Goal: Task Accomplishment & Management: Use online tool/utility

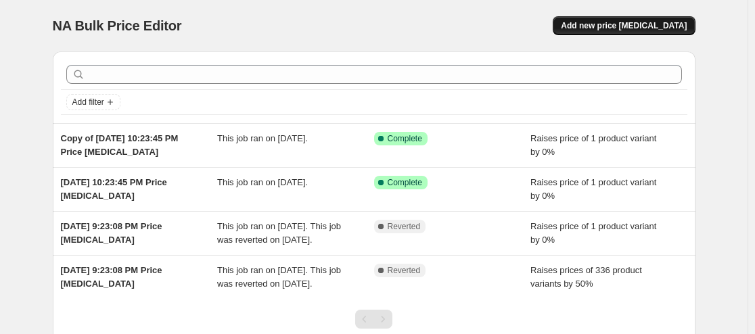
click at [662, 24] on span "Add new price [MEDICAL_DATA]" at bounding box center [624, 25] width 126 height 11
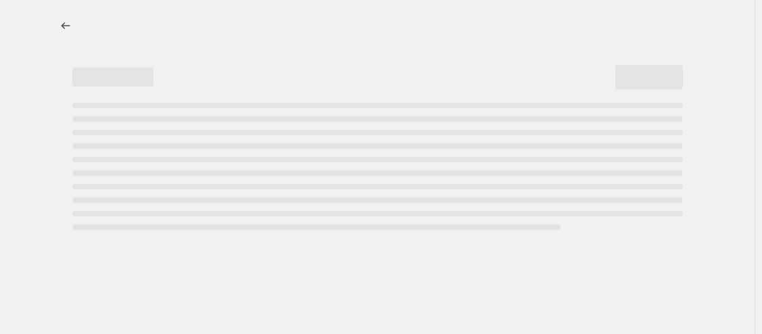
select select "percentage"
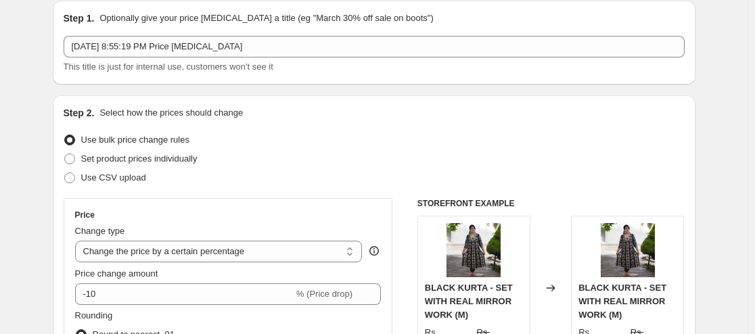
scroll to position [68, 0]
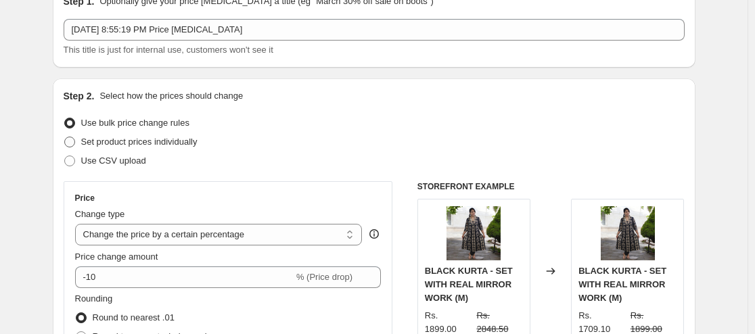
click at [75, 144] on span at bounding box center [69, 142] width 11 height 11
click at [65, 137] on input "Set product prices individually" at bounding box center [64, 137] width 1 height 1
radio input "true"
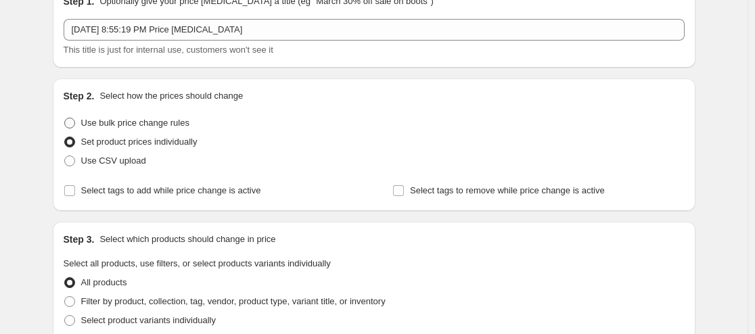
click at [74, 125] on span at bounding box center [69, 123] width 11 height 11
click at [65, 118] on input "Use bulk price change rules" at bounding box center [64, 118] width 1 height 1
radio input "true"
select select "percentage"
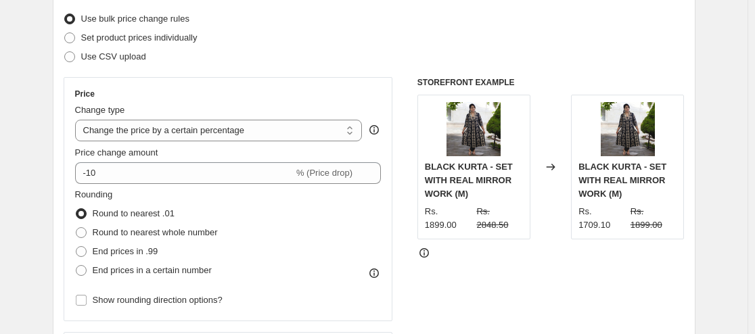
scroll to position [135, 0]
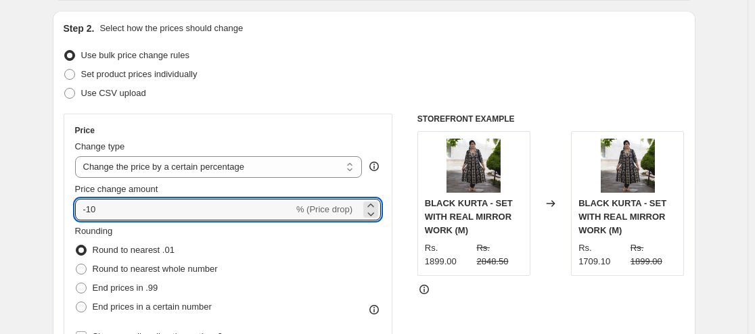
drag, startPoint x: 146, startPoint y: 204, endPoint x: 73, endPoint y: 202, distance: 73.1
click at [73, 202] on div "Price Change type Change the price to a certain amount Change the price by a ce…" at bounding box center [229, 236] width 330 height 244
type input "0"
click at [407, 183] on div "Price Change type Change the price to a certain amount Change the price by a ce…" at bounding box center [374, 280] width 621 height 332
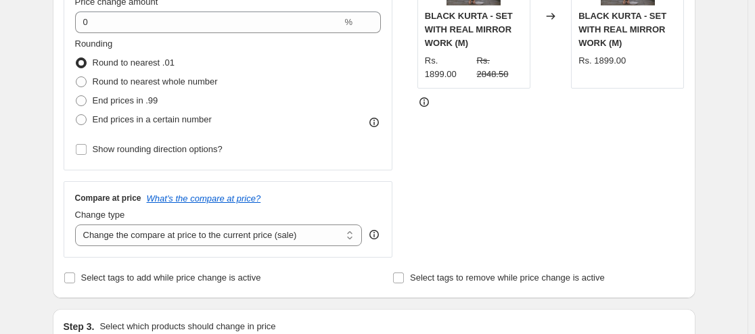
scroll to position [338, 0]
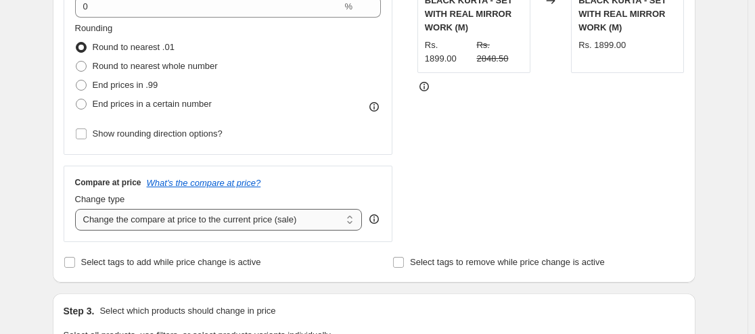
click at [349, 221] on select "Change the compare at price to the current price (sale) Change the compare at p…" at bounding box center [219, 220] width 288 height 22
select select "percentage"
click at [78, 209] on select "Change the compare at price to the current price (sale) Change the compare at p…" at bounding box center [219, 220] width 288 height 22
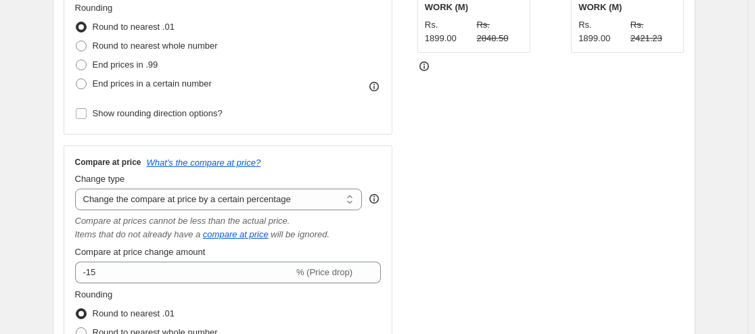
scroll to position [406, 0]
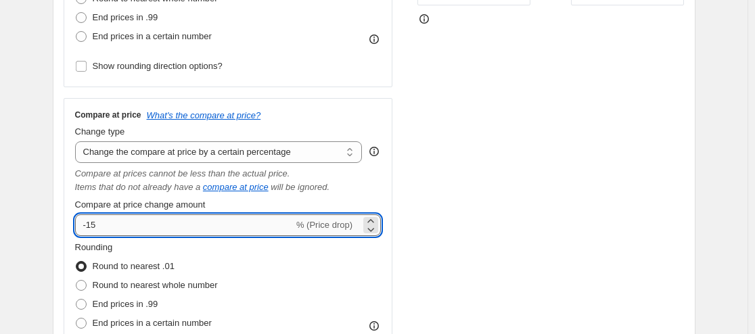
drag, startPoint x: 102, startPoint y: 229, endPoint x: 81, endPoint y: 228, distance: 21.7
click at [81, 228] on input "-15" at bounding box center [184, 225] width 219 height 22
type input "50"
click at [415, 191] on div "Price Change type Change the price to a certain amount Change the price by a ce…" at bounding box center [374, 108] width 621 height 531
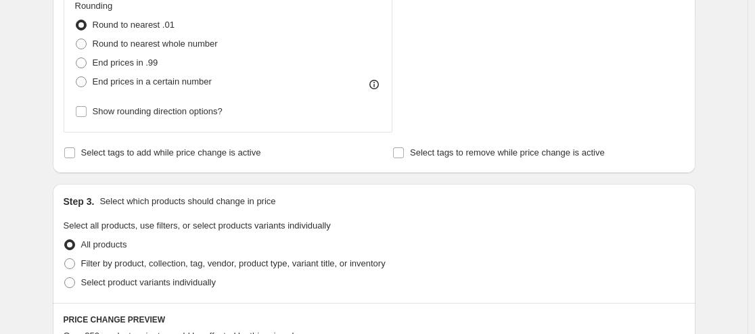
scroll to position [665, 0]
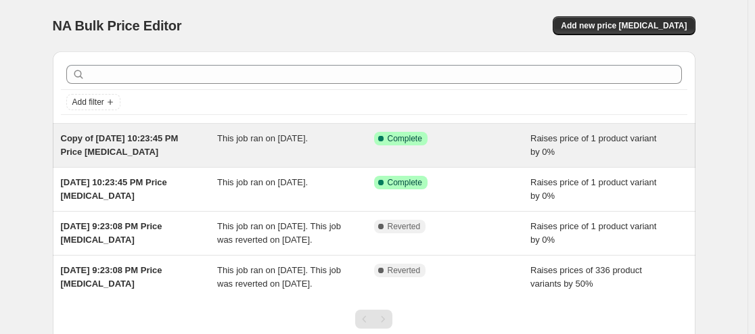
click at [120, 147] on span "Copy of [DATE] 10:23:45 PM Price [MEDICAL_DATA]" at bounding box center [120, 145] width 118 height 24
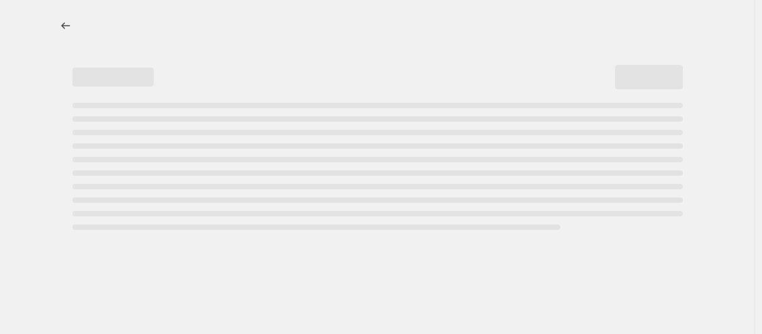
select select "percentage"
